Goal: Download file/media

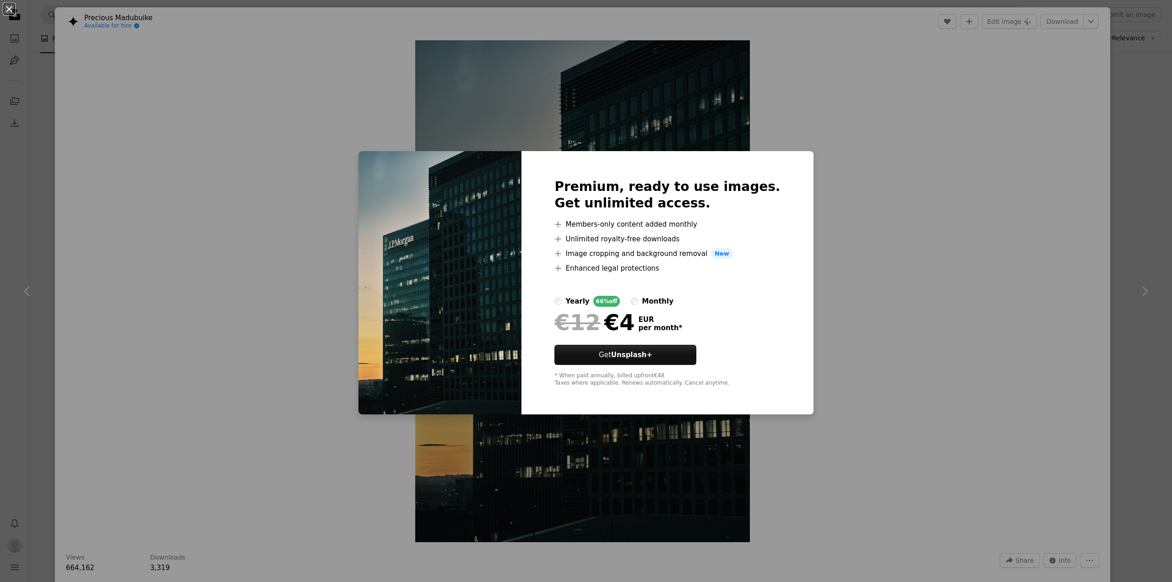
click at [864, 179] on div "An X shape Premium, ready to use images. Get unlimited access. A plus sign Memb…" at bounding box center [586, 291] width 1172 height 582
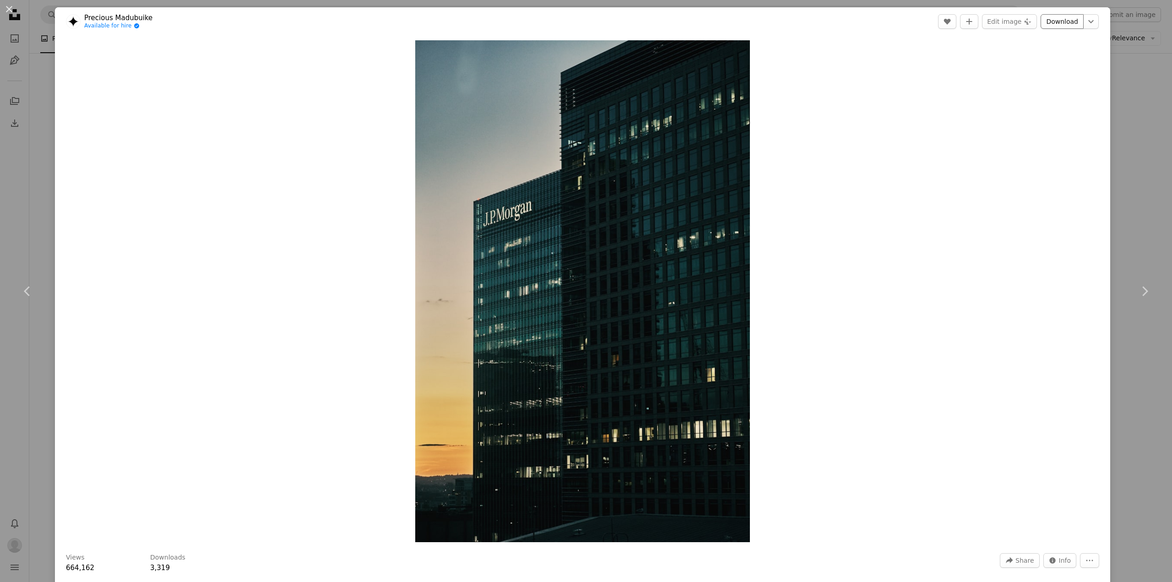
click at [1061, 24] on link "Download" at bounding box center [1062, 21] width 43 height 15
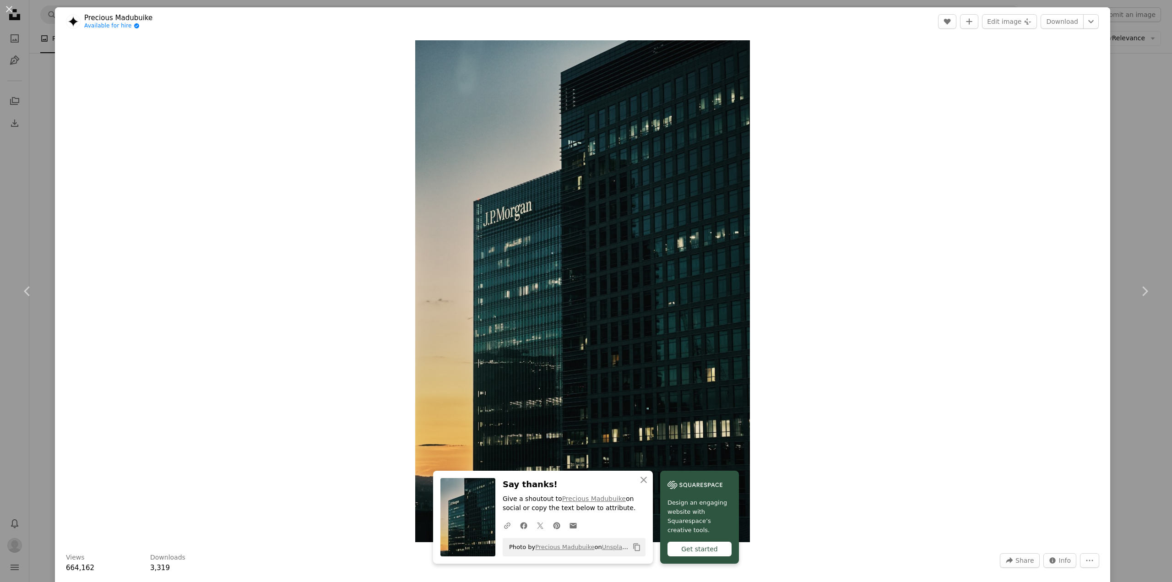
click at [1087, 54] on div "Zoom in" at bounding box center [582, 291] width 1055 height 511
click at [1085, 22] on icon "Chevron down" at bounding box center [1091, 21] width 15 height 11
click at [1041, 131] on dialog "An X shape Chevron left Chevron right An X shape Close Say thanks! Give a shout…" at bounding box center [586, 291] width 1172 height 582
click at [1068, 82] on div "Zoom in" at bounding box center [582, 291] width 1055 height 511
click at [1085, 20] on icon "Chevron down" at bounding box center [1091, 21] width 15 height 11
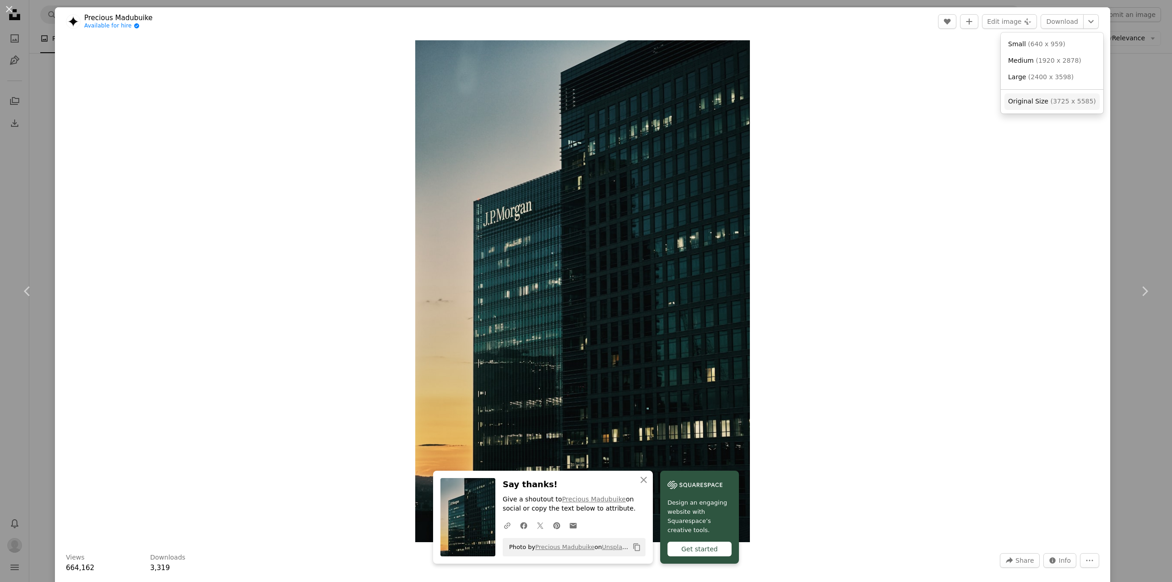
click at [1042, 105] on span "Original Size" at bounding box center [1028, 101] width 40 height 7
